Goal: Transaction & Acquisition: Purchase product/service

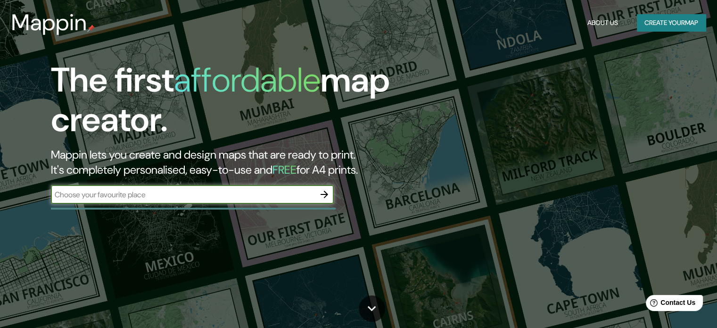
click at [275, 195] on input "text" at bounding box center [183, 194] width 264 height 11
type input "los organos, Piura"
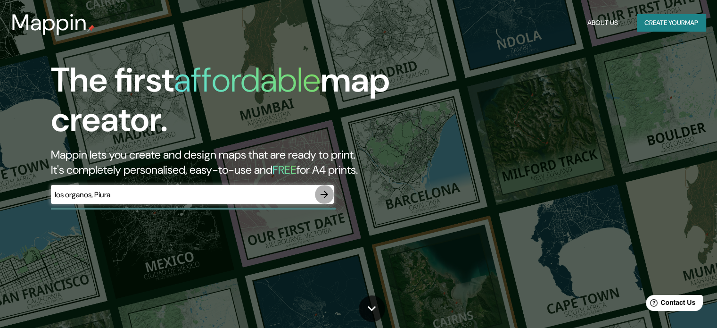
click at [323, 192] on icon "button" at bounding box center [324, 194] width 11 height 11
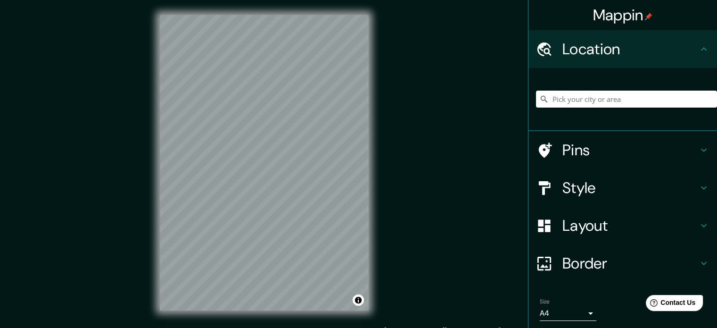
click at [568, 107] on input "Pick your city or area" at bounding box center [626, 99] width 181 height 17
type input "Piura, [GEOGRAPHIC_DATA], [GEOGRAPHIC_DATA]"
click at [405, 133] on div "Mappin Location [GEOGRAPHIC_DATA], [GEOGRAPHIC_DATA], [GEOGRAPHIC_DATA] [GEOGRA…" at bounding box center [358, 170] width 717 height 340
click at [672, 184] on h4 "Style" at bounding box center [631, 187] width 136 height 19
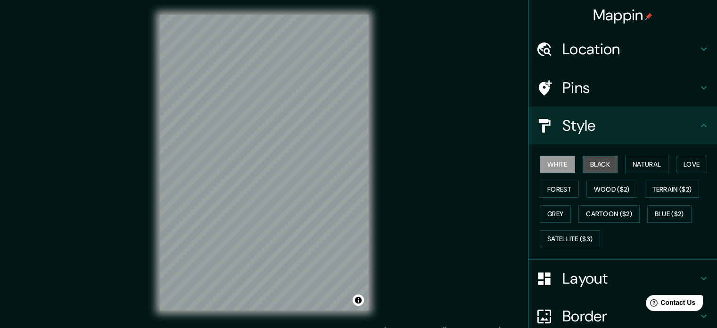
click at [607, 163] on button "Black" at bounding box center [600, 164] width 35 height 17
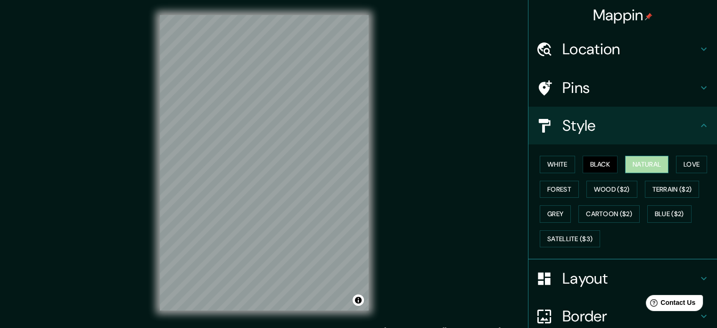
click at [638, 165] on button "Natural" at bounding box center [646, 164] width 43 height 17
click at [687, 169] on button "Love" at bounding box center [691, 164] width 31 height 17
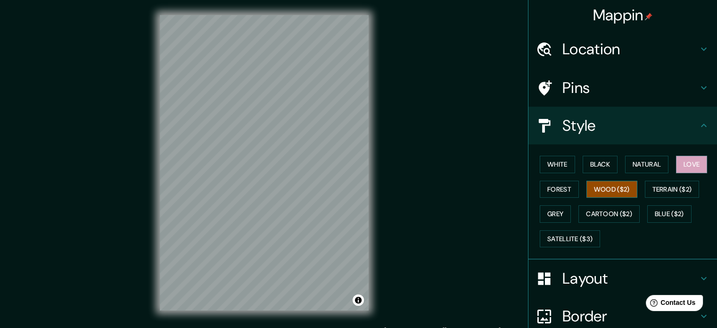
click at [606, 186] on button "Wood ($2)" at bounding box center [612, 189] width 51 height 17
click at [565, 192] on button "Forest" at bounding box center [559, 189] width 39 height 17
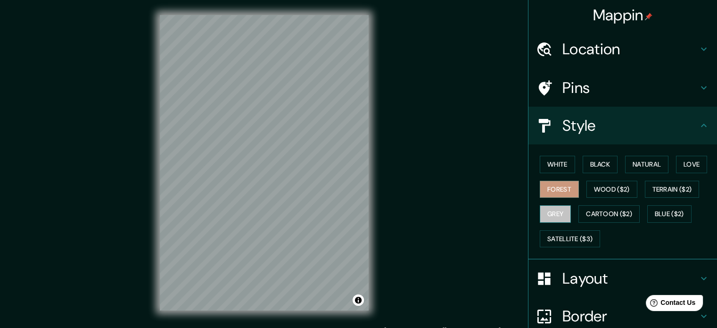
click at [555, 208] on button "Grey" at bounding box center [555, 213] width 31 height 17
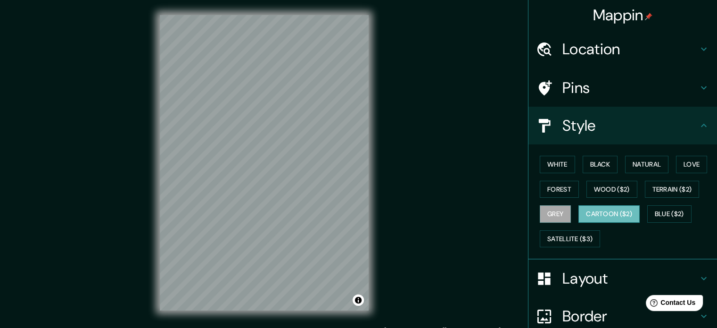
click at [594, 211] on button "Cartoon ($2)" at bounding box center [609, 213] width 61 height 17
click at [670, 213] on button "Blue ($2)" at bounding box center [669, 213] width 44 height 17
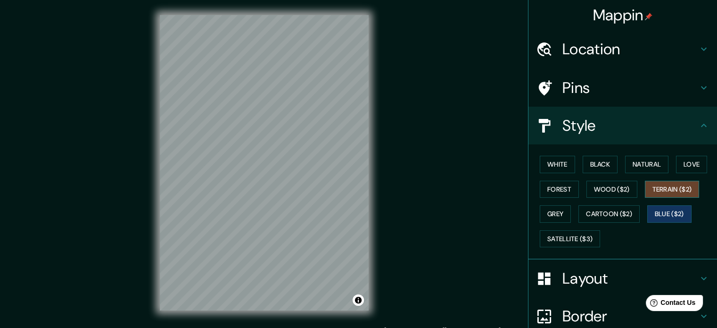
click at [663, 192] on button "Terrain ($2)" at bounding box center [672, 189] width 55 height 17
click at [687, 168] on button "Love" at bounding box center [691, 164] width 31 height 17
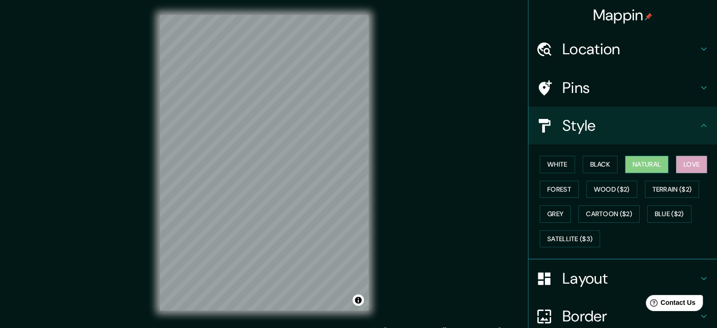
click at [641, 156] on button "Natural" at bounding box center [646, 164] width 43 height 17
click at [592, 162] on button "Black" at bounding box center [600, 164] width 35 height 17
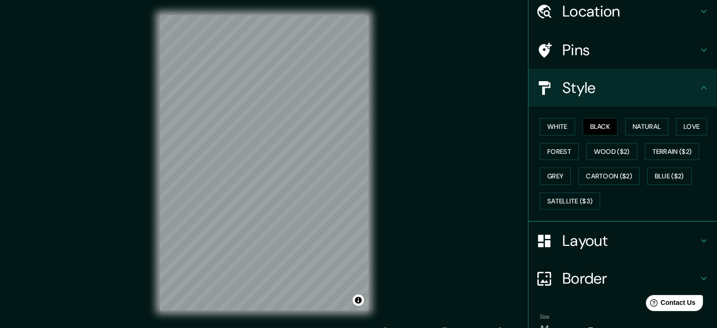
scroll to position [84, 0]
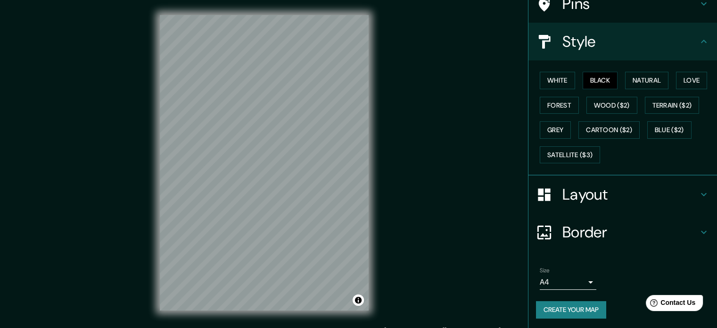
click at [669, 237] on h4 "Border" at bounding box center [631, 232] width 136 height 19
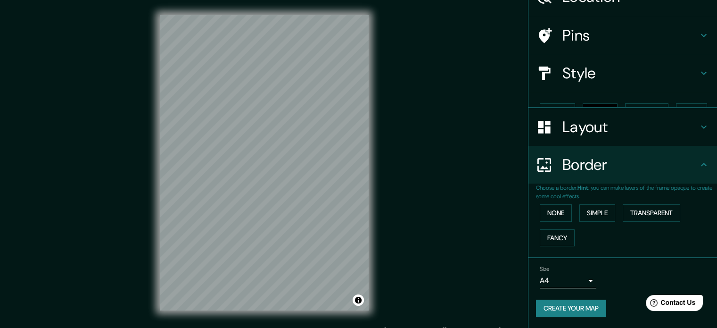
scroll to position [36, 0]
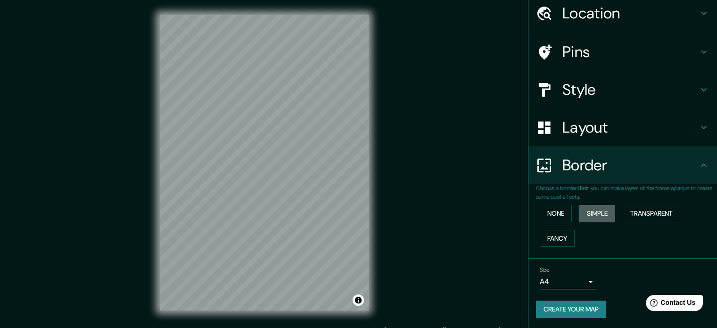
click at [598, 214] on button "Simple" at bounding box center [598, 213] width 36 height 17
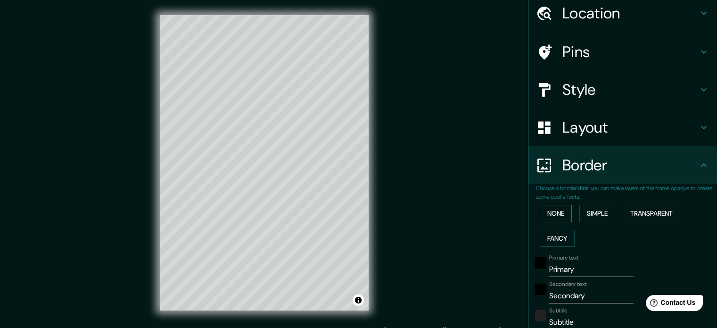
click at [565, 209] on div "None Simple Transparent Fancy" at bounding box center [626, 226] width 181 height 50
click at [556, 209] on button "None" at bounding box center [556, 213] width 32 height 17
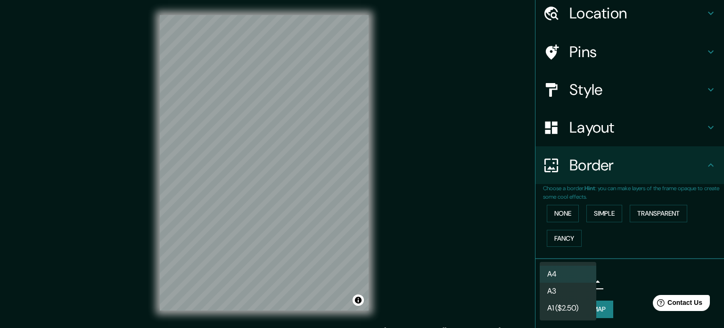
click at [545, 273] on body "Mappin Location [GEOGRAPHIC_DATA], [GEOGRAPHIC_DATA], [GEOGRAPHIC_DATA] [GEOGRA…" at bounding box center [362, 164] width 724 height 328
click at [556, 291] on li "A3" at bounding box center [568, 290] width 57 height 17
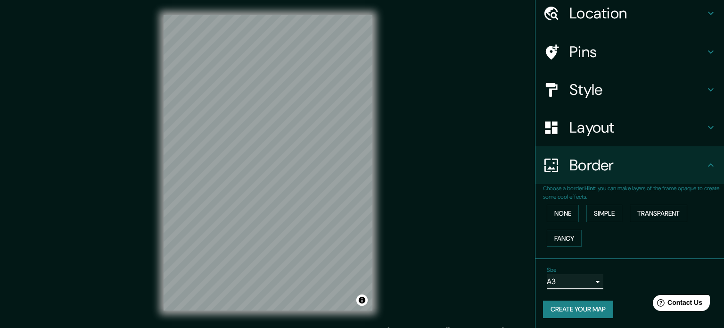
type input "a4"
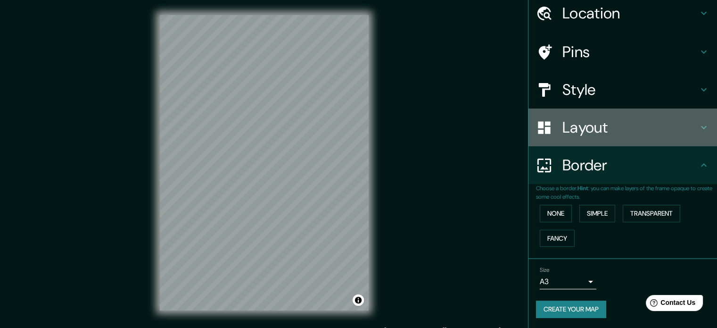
click at [585, 122] on h4 "Layout" at bounding box center [631, 127] width 136 height 19
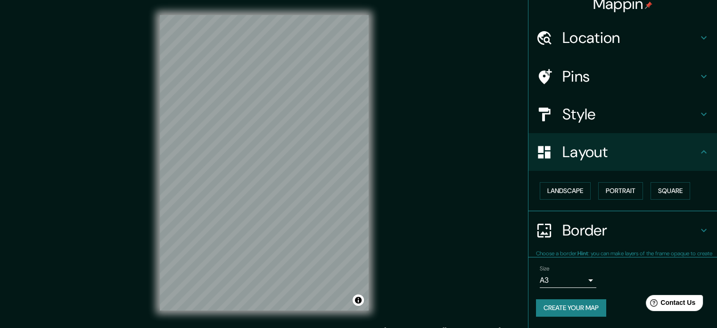
scroll to position [10, 0]
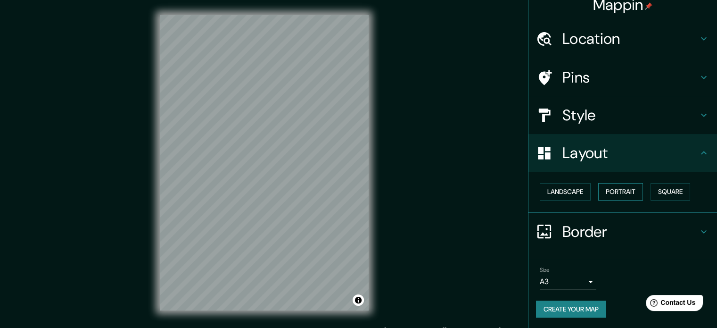
click at [615, 192] on button "Portrait" at bounding box center [620, 191] width 45 height 17
click at [562, 184] on button "Landscape" at bounding box center [565, 191] width 51 height 17
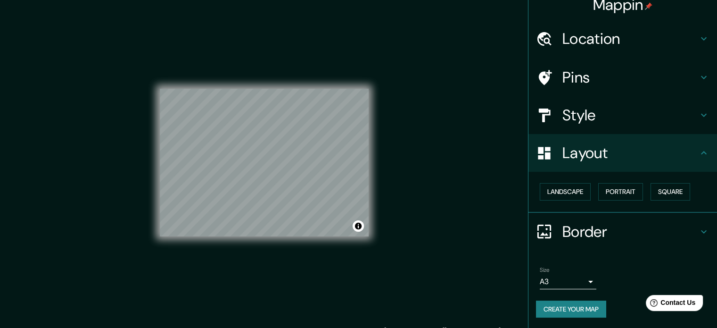
click at [635, 109] on h4 "Style" at bounding box center [631, 115] width 136 height 19
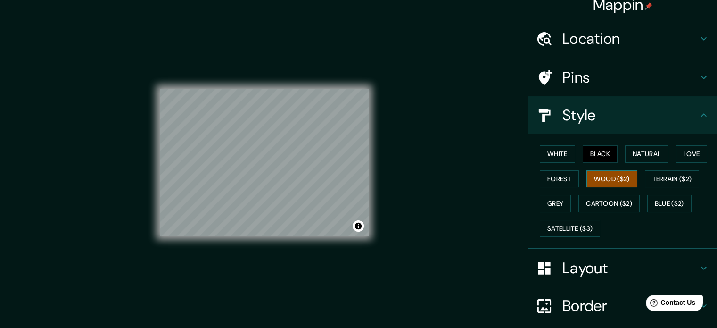
click at [608, 173] on button "Wood ($2)" at bounding box center [612, 178] width 51 height 17
click at [632, 160] on button "Natural" at bounding box center [646, 153] width 43 height 17
click at [600, 157] on button "Black" at bounding box center [600, 153] width 35 height 17
click at [690, 156] on button "Love" at bounding box center [691, 153] width 31 height 17
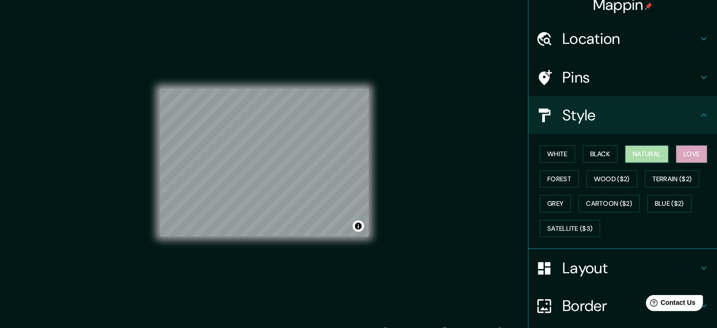
click at [658, 150] on button "Natural" at bounding box center [646, 153] width 43 height 17
click at [614, 147] on div "White Black Natural Love Forest Wood ($2) Terrain ($2) Grey Cartoon ($2) Blue (…" at bounding box center [626, 190] width 181 height 99
click at [598, 152] on button "Black" at bounding box center [600, 153] width 35 height 17
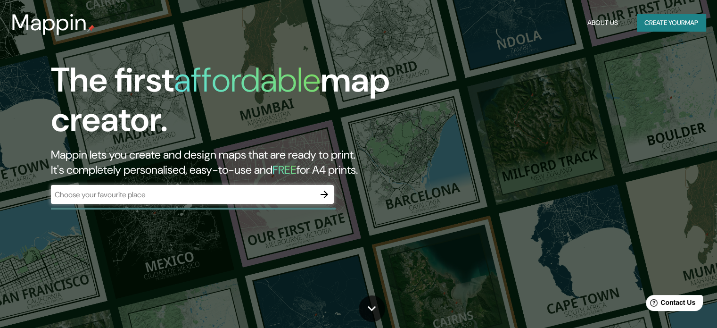
click at [298, 184] on div "The first affordable map creator. Mappin lets you create and design maps that a…" at bounding box center [230, 136] width 431 height 153
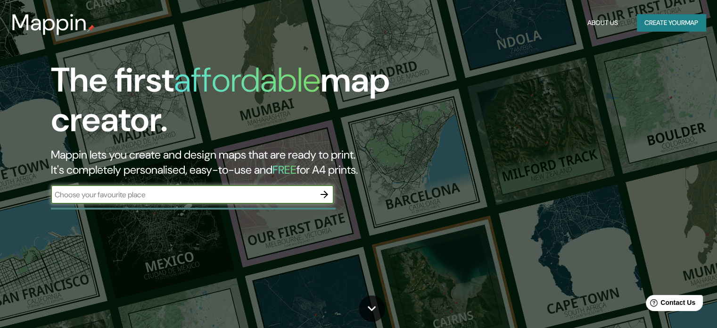
click at [282, 194] on input "text" at bounding box center [183, 194] width 264 height 11
type input "los organos, piura,peru"
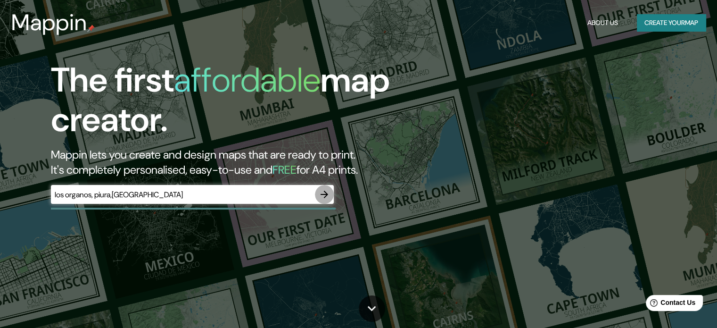
click at [327, 190] on icon "button" at bounding box center [324, 194] width 11 height 11
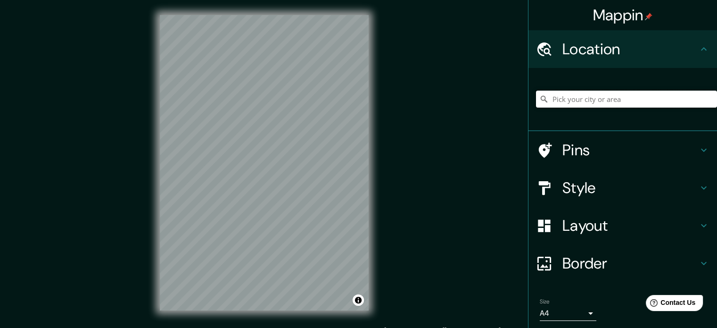
click at [577, 103] on input "Pick your city or area" at bounding box center [626, 99] width 181 height 17
click at [418, 92] on div "Mappin Location Pins Style Layout Border Choose a border. Hint : you can make l…" at bounding box center [358, 170] width 717 height 340
click at [336, 0] on html "Mappin Location Pins Style Layout Border Choose a border. Hint : you can make l…" at bounding box center [358, 164] width 717 height 328
click at [389, 47] on div "Mappin Location Pins Style Layout Border Choose a border. Hint : you can make l…" at bounding box center [358, 170] width 717 height 340
click at [152, 187] on div "© Mapbox © OpenStreetMap Improve this map" at bounding box center [264, 162] width 239 height 325
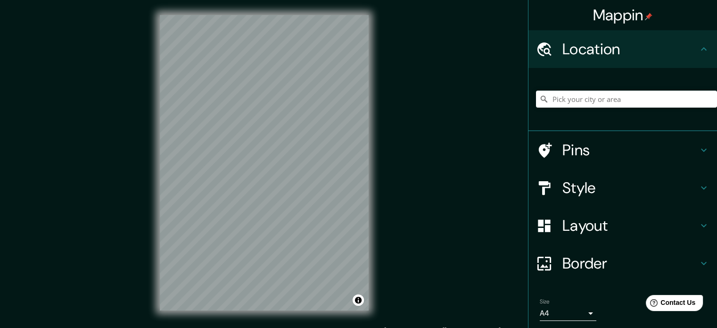
click at [488, 0] on html "Mappin Location Pins Style Layout Border Choose a border. Hint : you can make l…" at bounding box center [358, 164] width 717 height 328
